Goal: Information Seeking & Learning: Learn about a topic

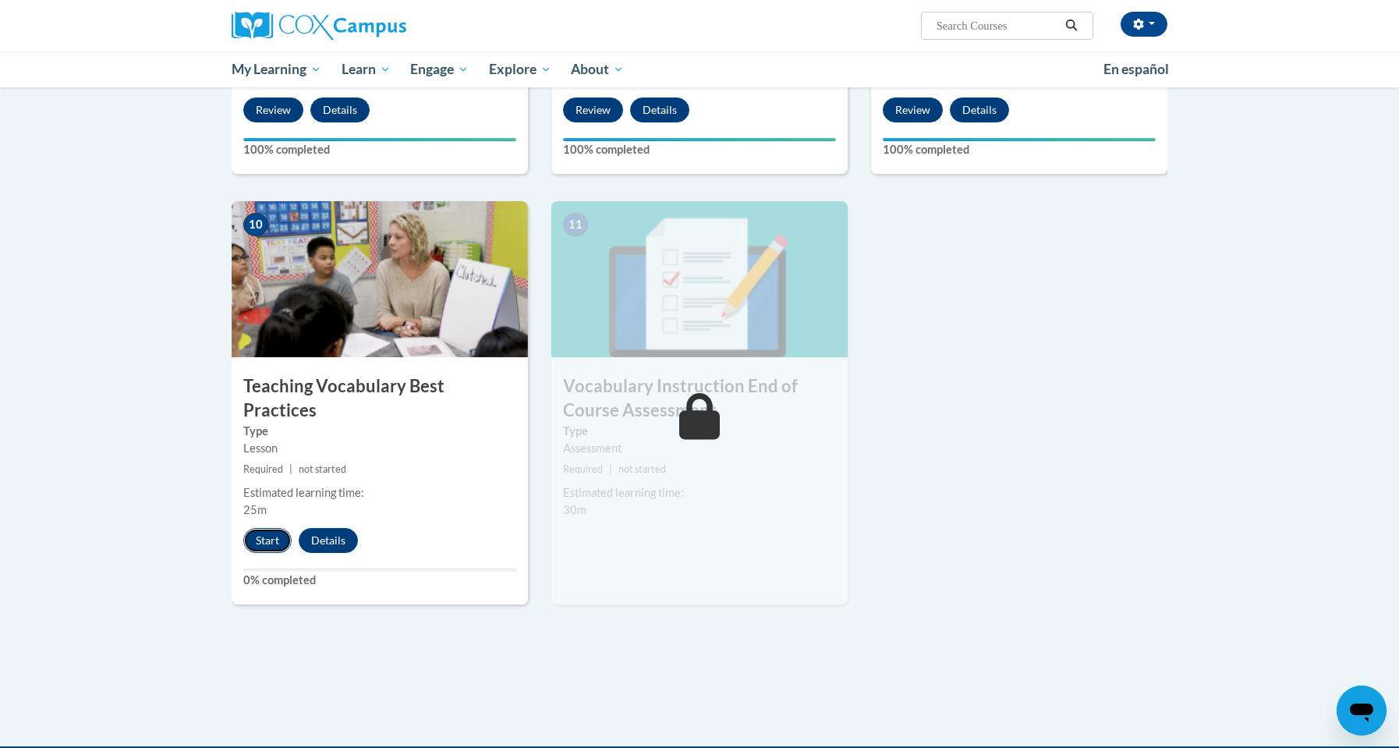
click at [268, 528] on button "Start" at bounding box center [267, 540] width 48 height 25
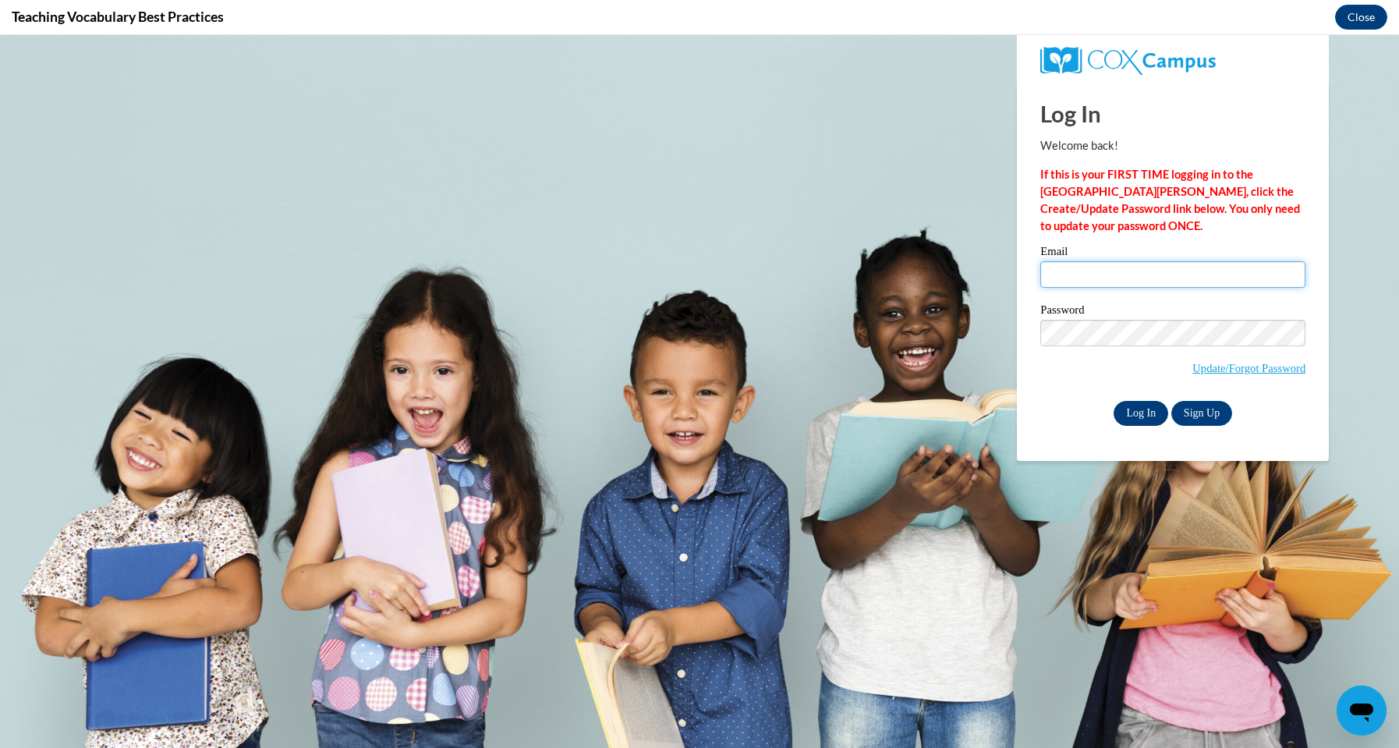
type input "[EMAIL_ADDRESS][PERSON_NAME][DOMAIN_NAME]"
click at [1142, 417] on input "Log In" at bounding box center [1141, 413] width 55 height 25
